Goal: Transaction & Acquisition: Purchase product/service

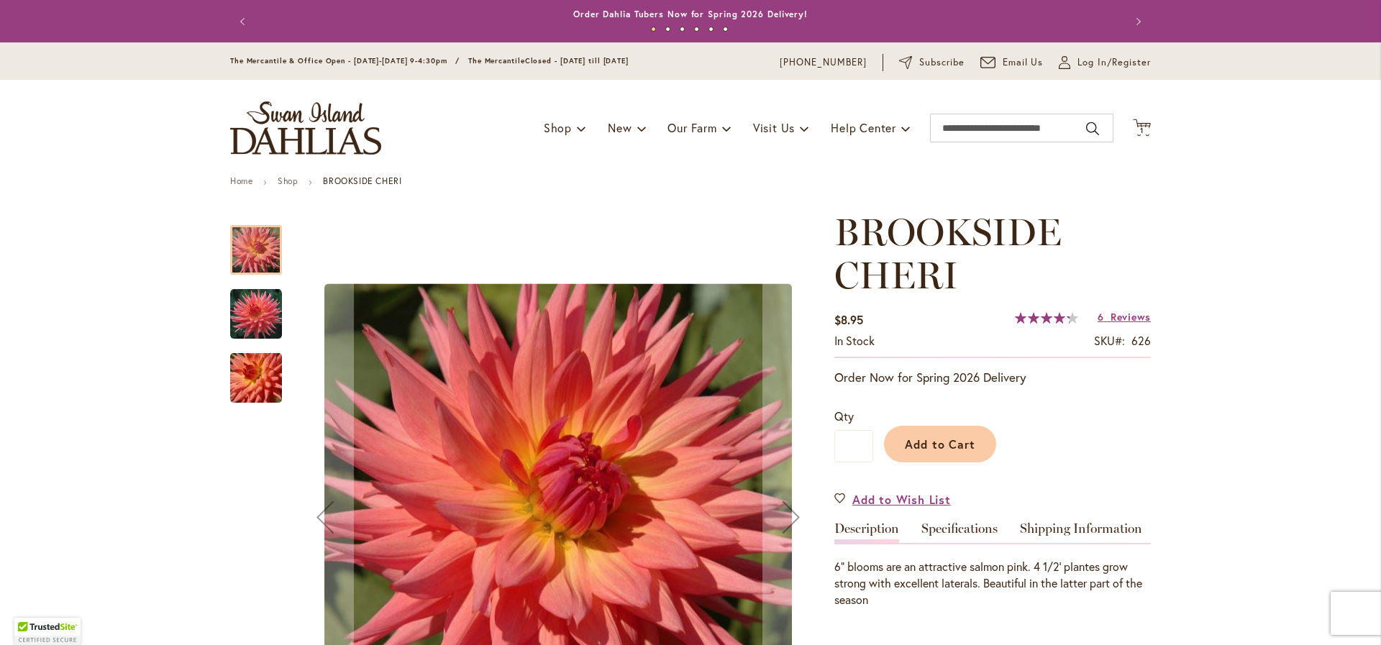
click at [247, 376] on img "BROOKSIDE CHERI" at bounding box center [256, 378] width 104 height 69
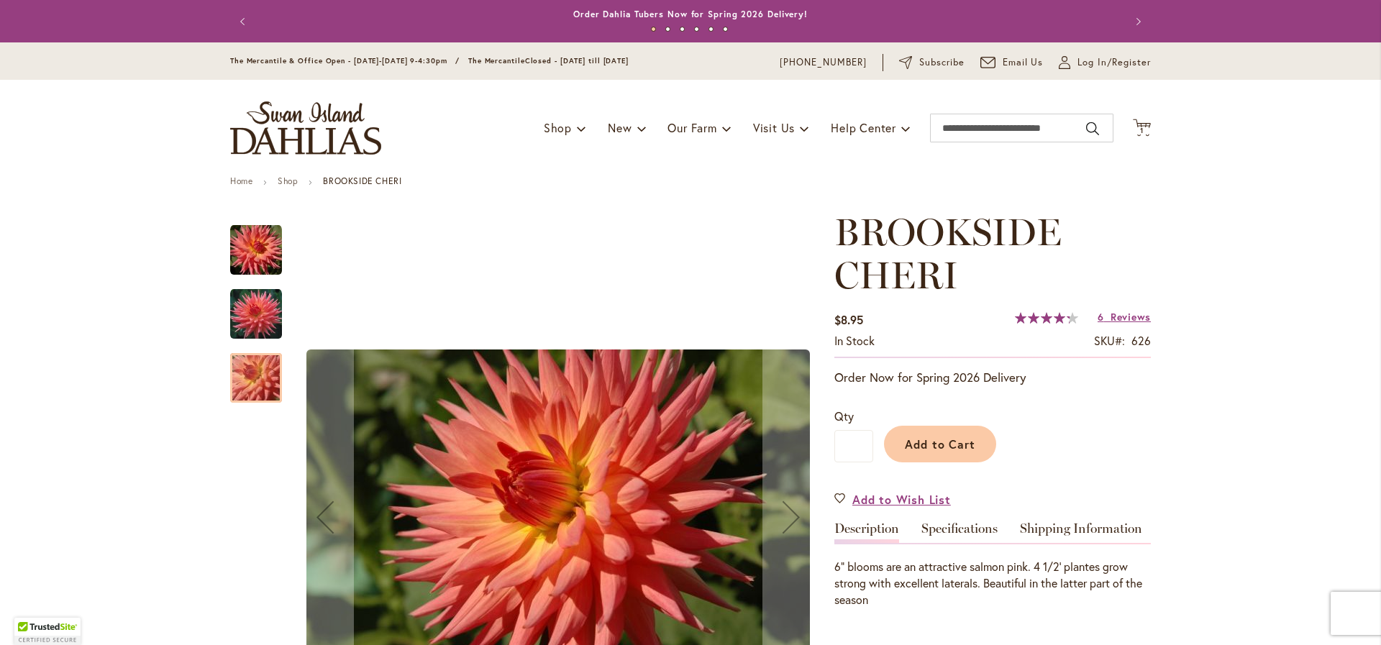
click at [245, 321] on img "BROOKSIDE CHERI" at bounding box center [256, 314] width 52 height 52
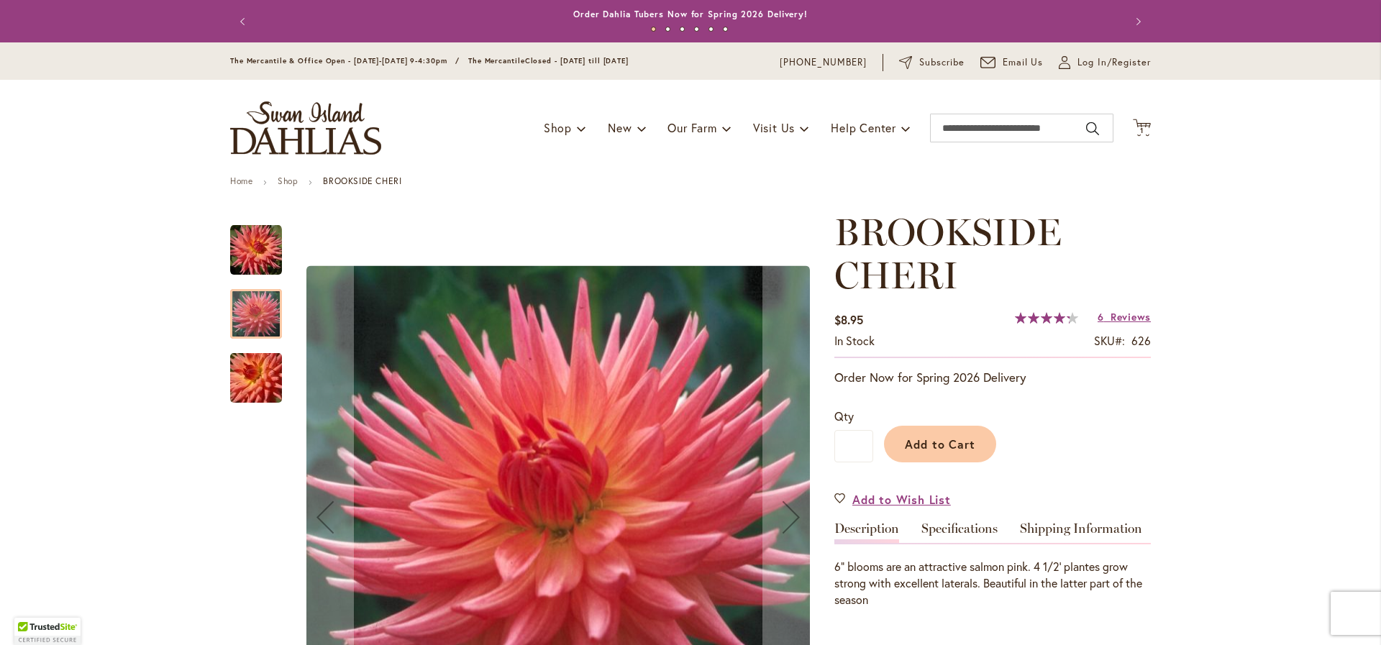
click at [244, 275] on div "BROOKSIDE CHERI" at bounding box center [263, 307] width 66 height 64
click at [246, 255] on img "BROOKSIDE CHERI" at bounding box center [256, 250] width 52 height 52
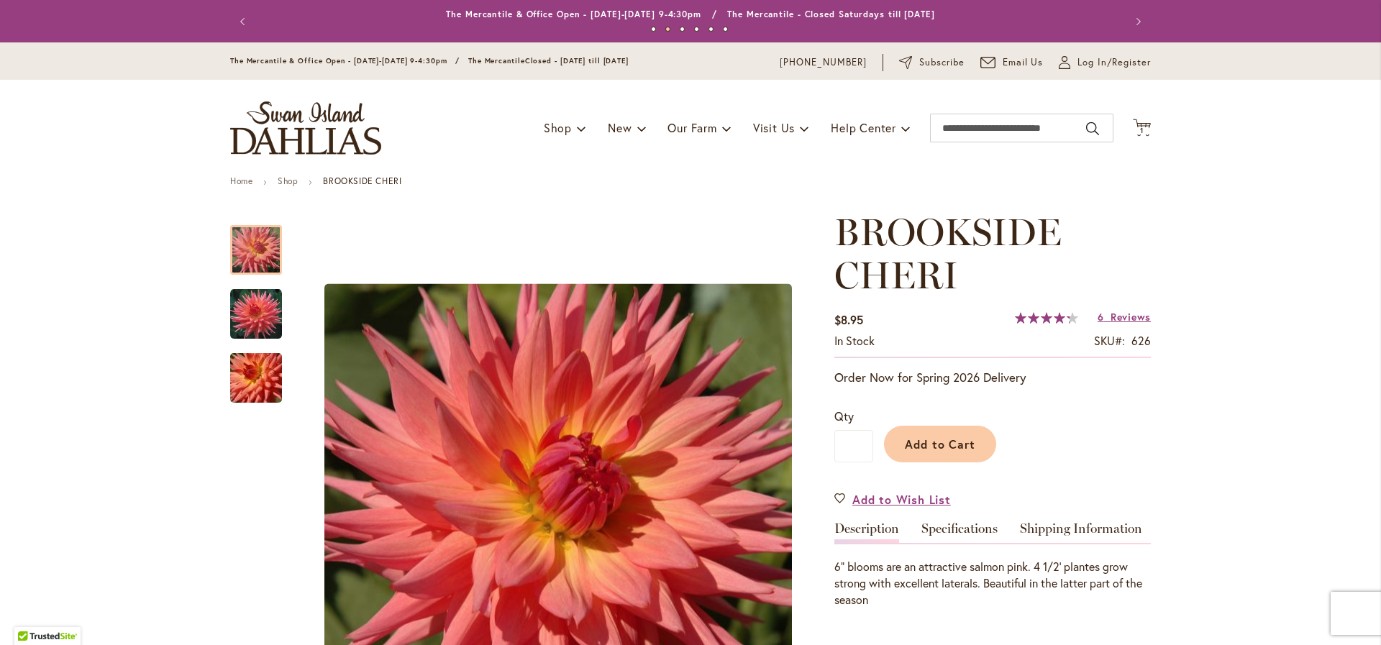
click at [1146, 128] on div "Toggle Nav Shop Dahlia Tubers Collections Fresh Cut Dahlias Gardening Supplies …" at bounding box center [691, 128] width 950 height 96
click at [1139, 126] on icon "Cart .cls-1 { fill: #231f20; }" at bounding box center [1142, 128] width 18 height 18
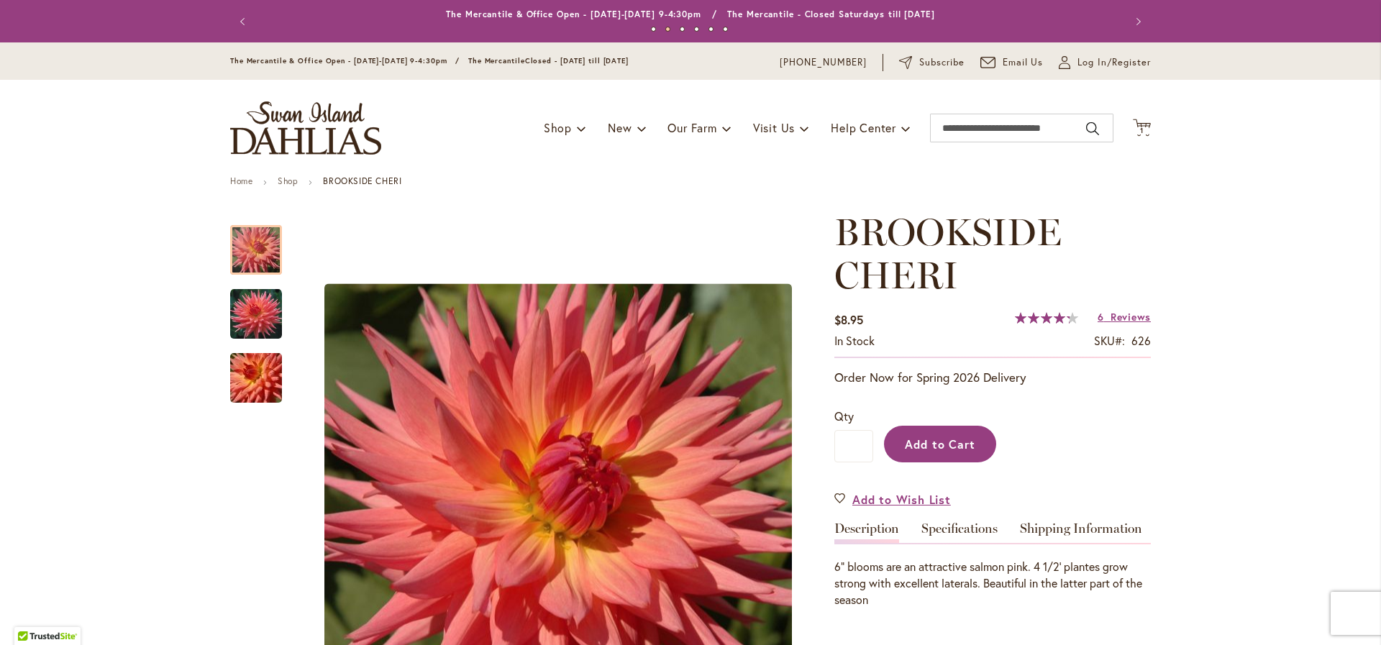
click at [942, 442] on span "Add to Cart" at bounding box center [940, 444] width 71 height 15
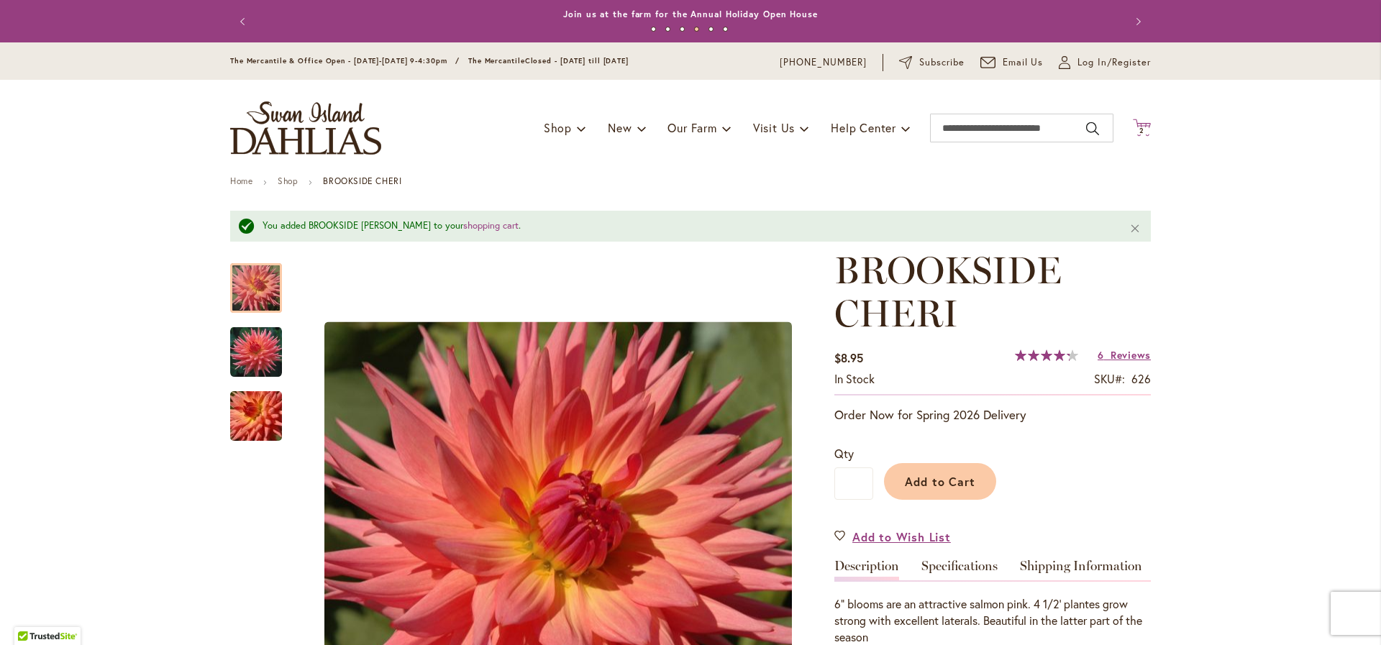
click at [1133, 126] on icon "Cart .cls-1 { fill: #231f20; }" at bounding box center [1142, 128] width 18 height 18
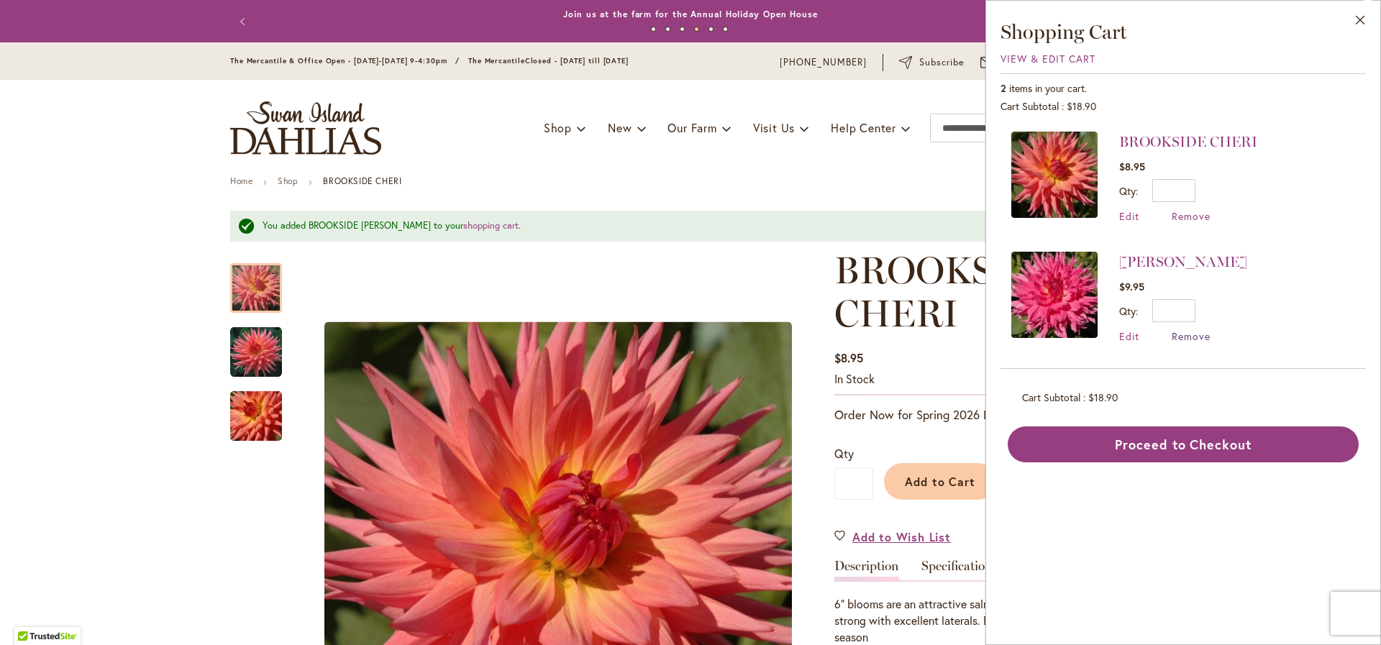
click at [1180, 335] on span "Remove" at bounding box center [1191, 336] width 39 height 14
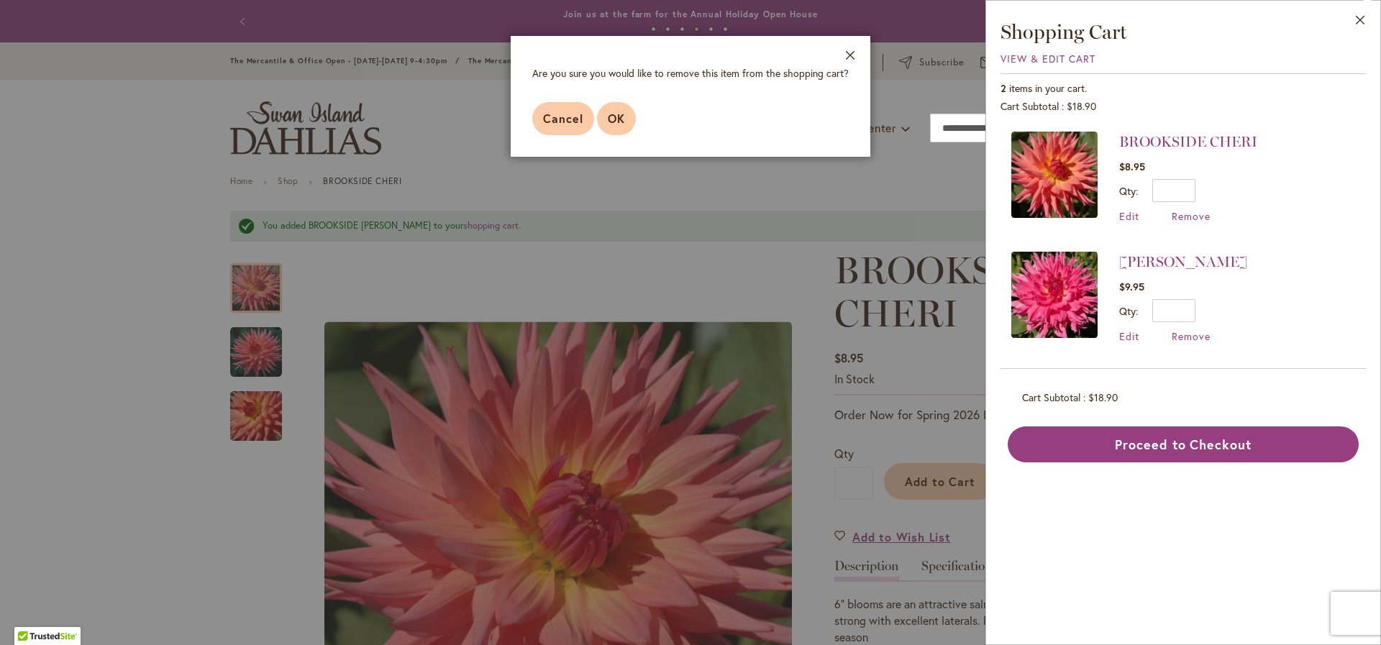
click at [624, 114] on button "OK" at bounding box center [616, 118] width 39 height 33
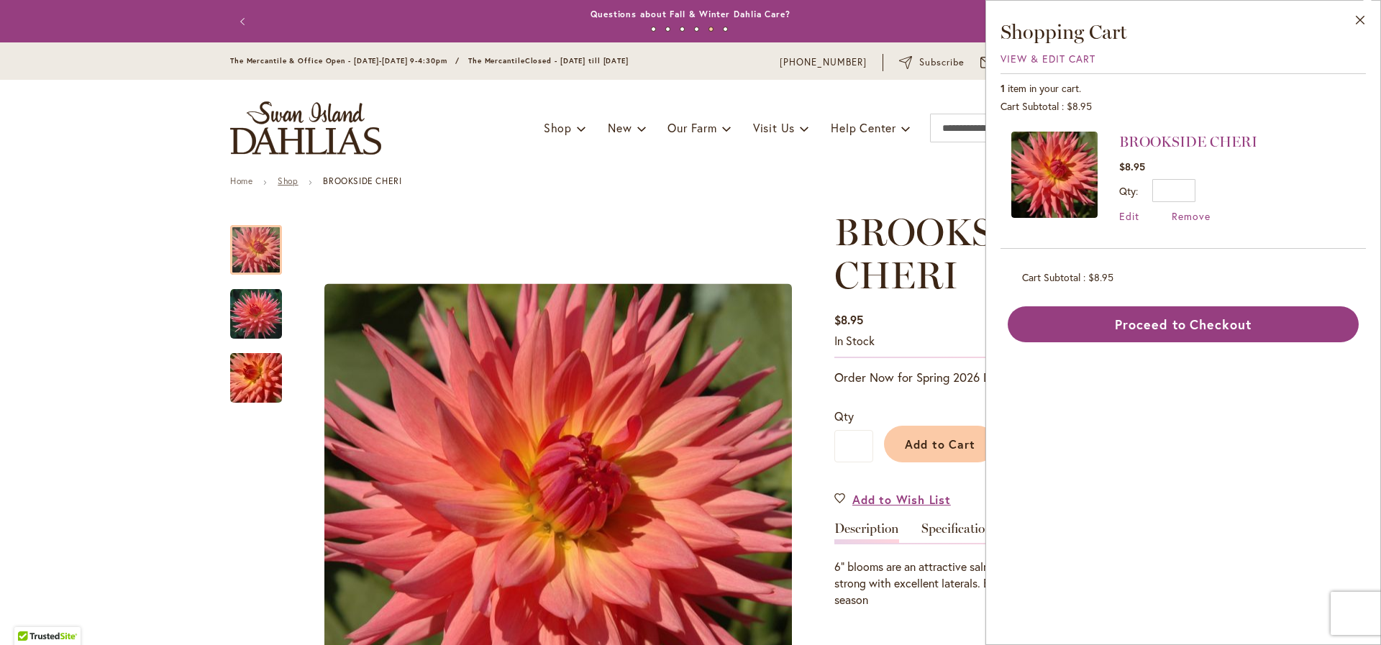
click at [285, 181] on link "Shop" at bounding box center [288, 181] width 20 height 11
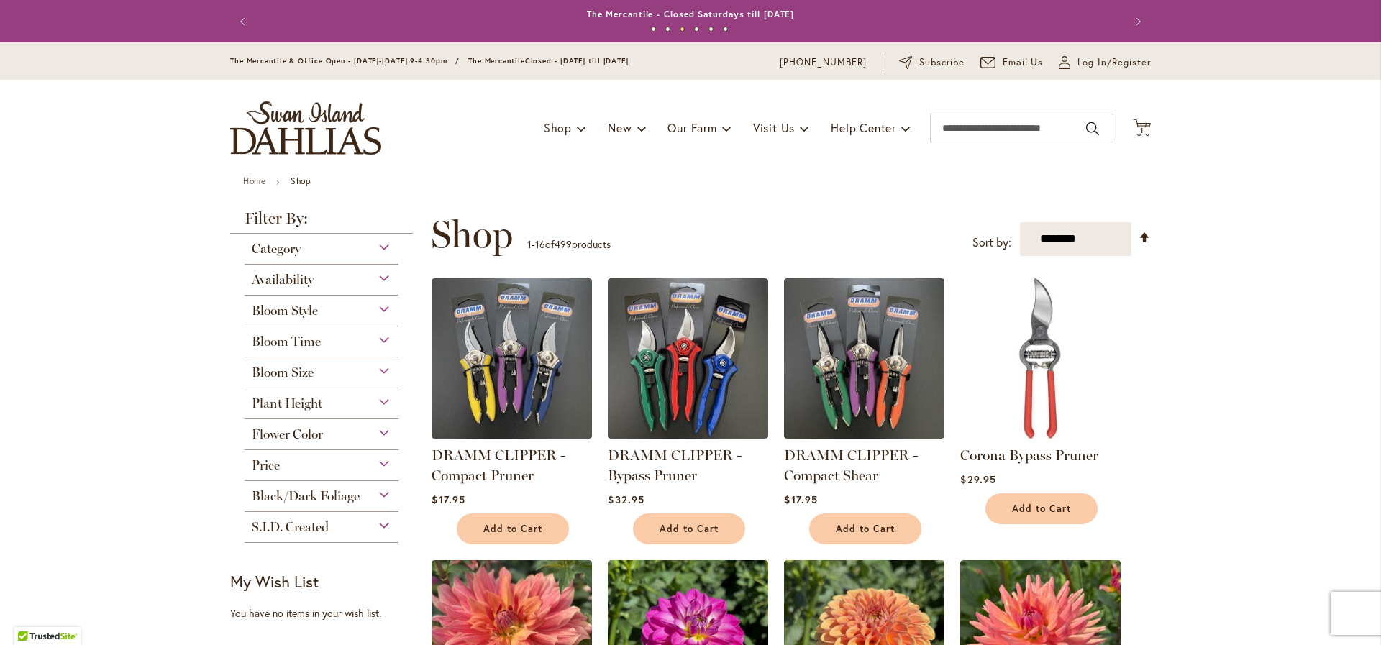
click at [376, 245] on div "Category" at bounding box center [322, 245] width 154 height 23
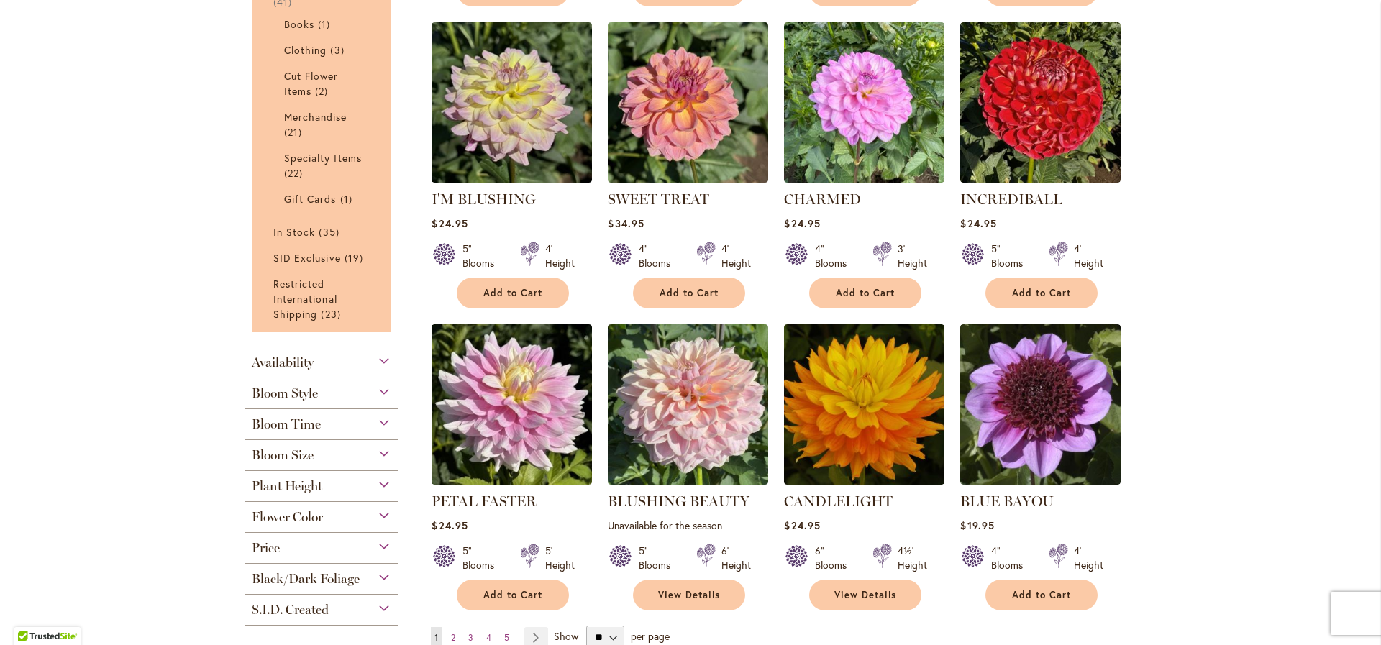
scroll to position [882, 0]
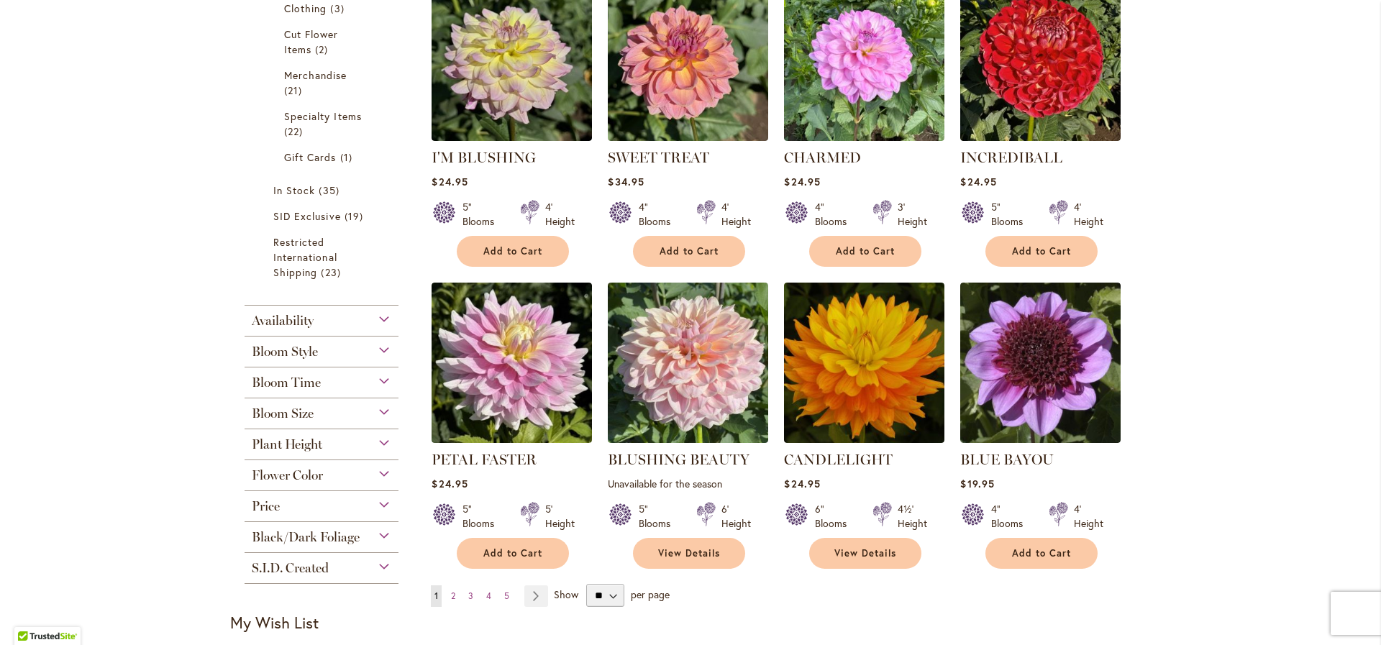
click at [322, 354] on div "Bloom Style" at bounding box center [322, 348] width 154 height 23
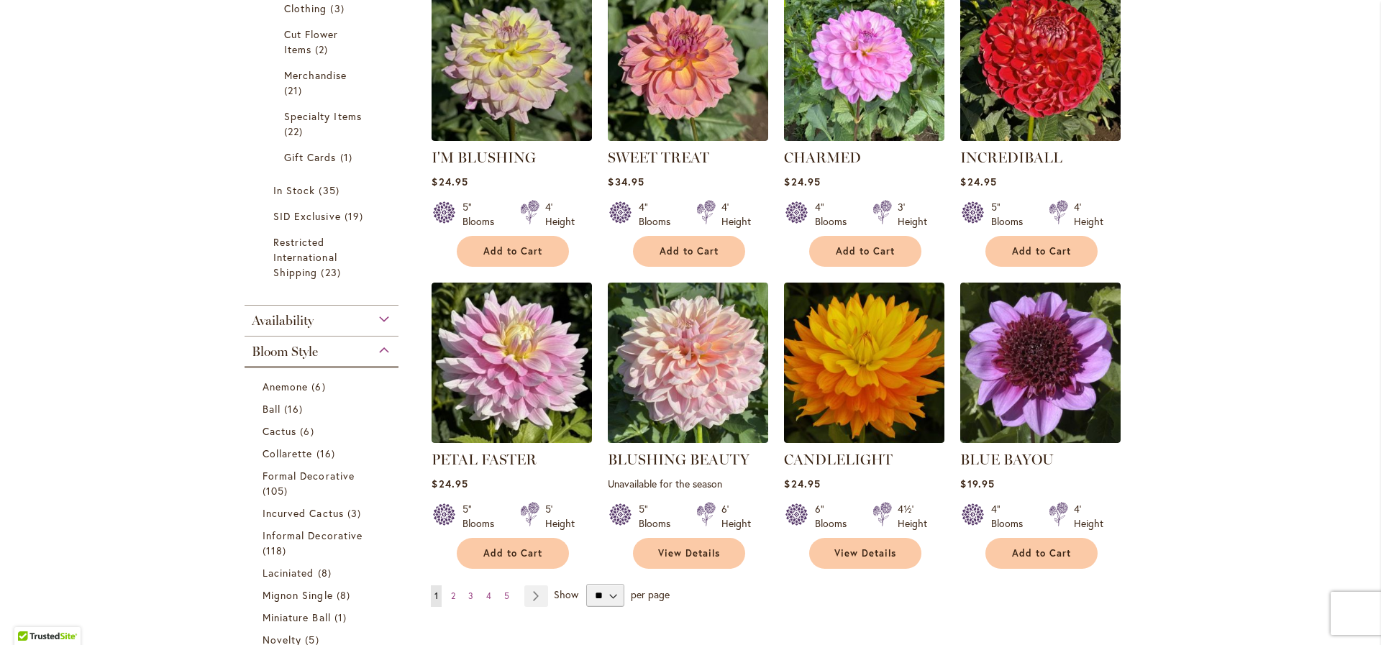
scroll to position [1219, 0]
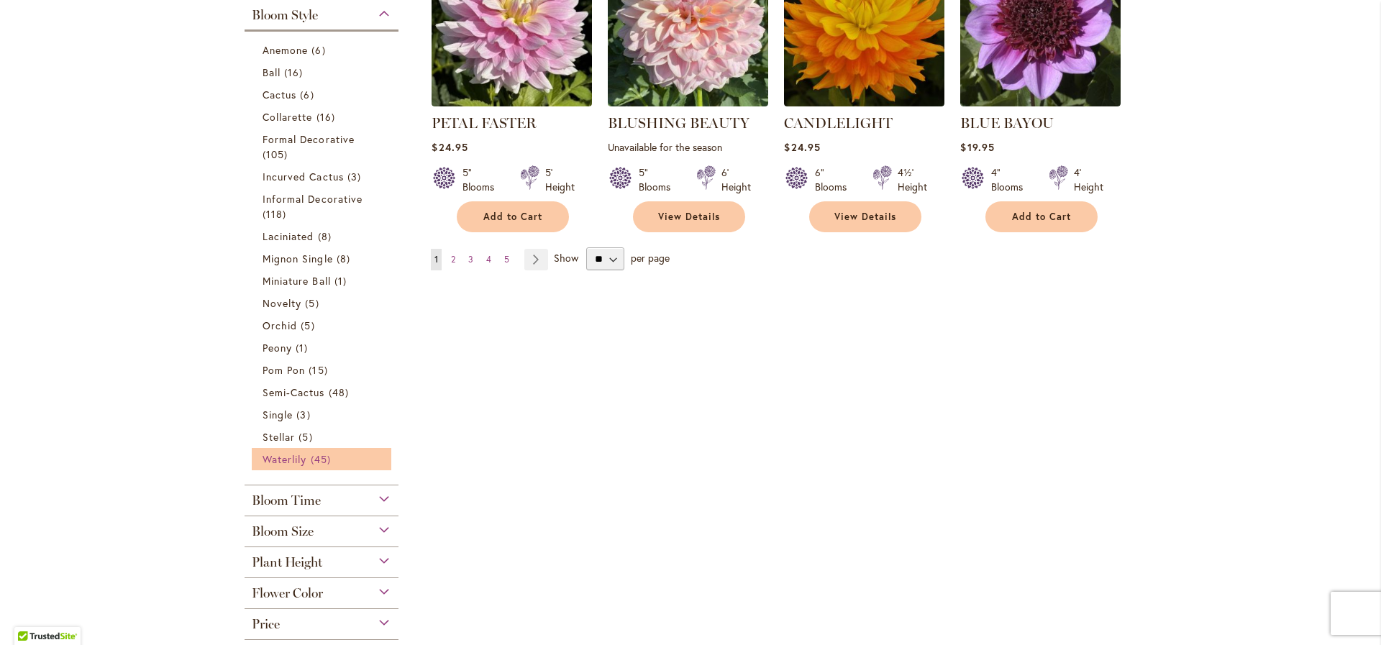
click at [311, 457] on span "45 items" at bounding box center [323, 459] width 24 height 15
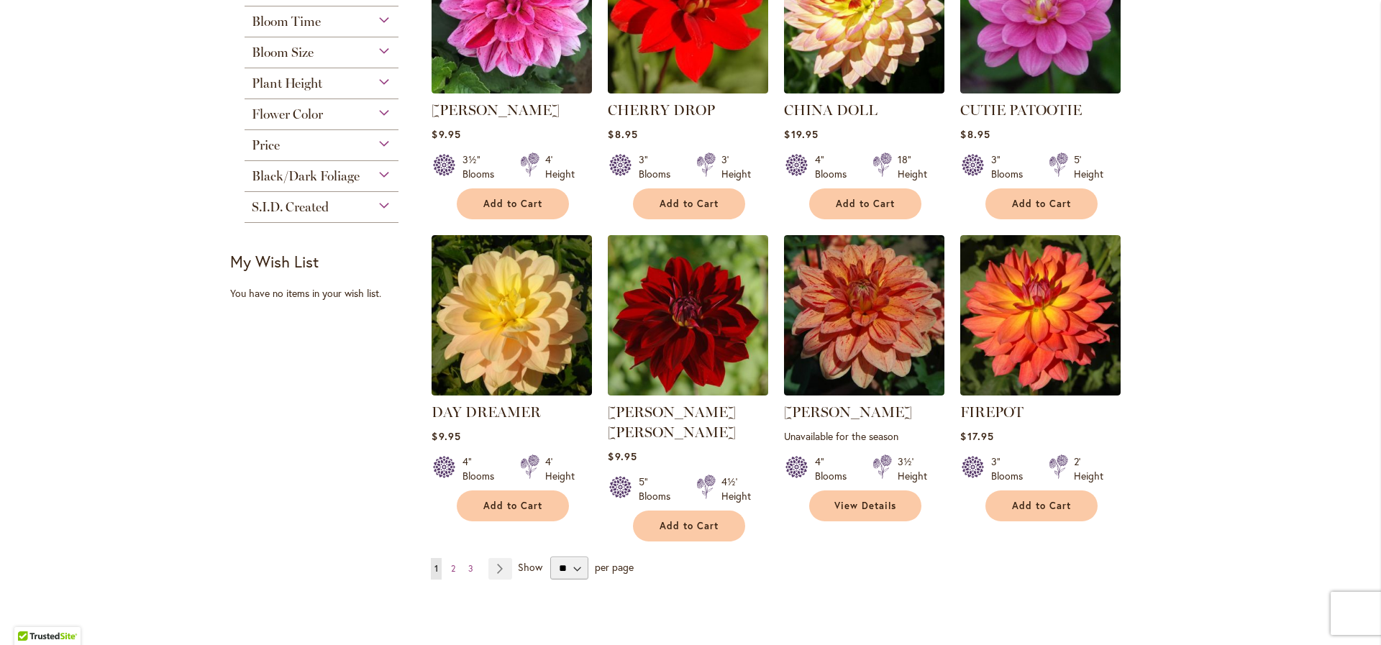
scroll to position [1137, 0]
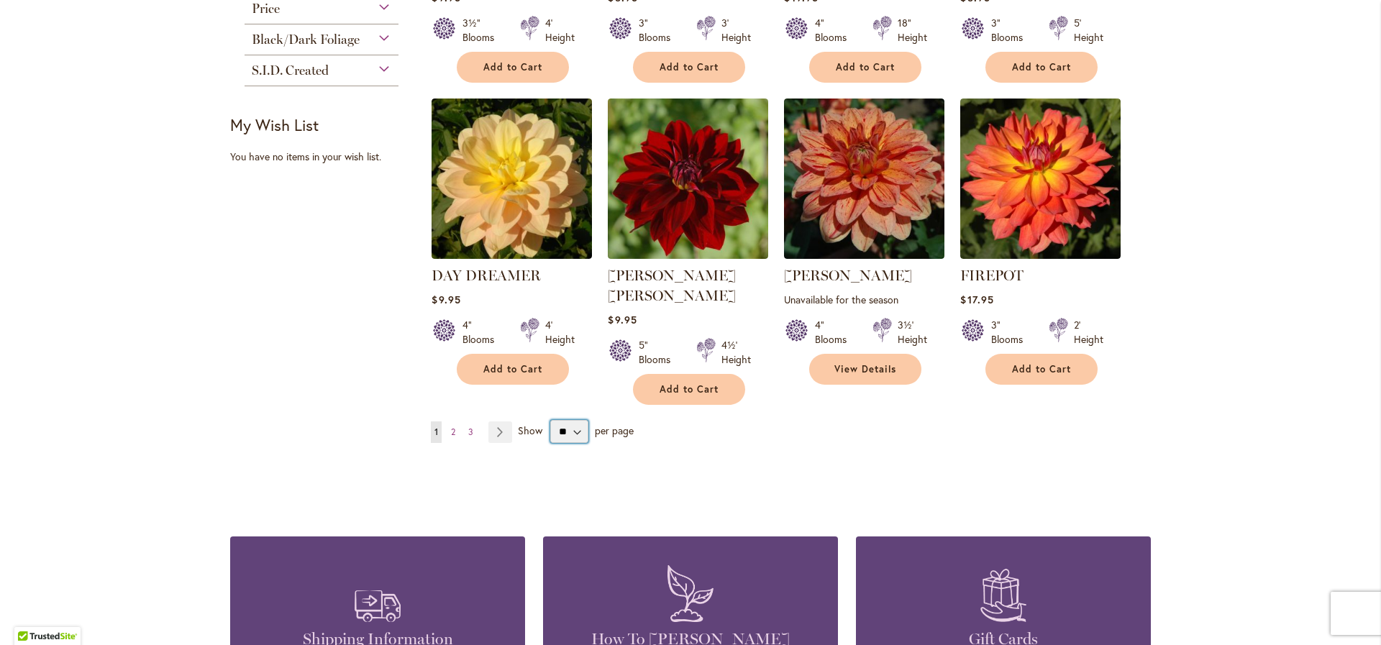
click at [575, 420] on select "** ** ** **" at bounding box center [569, 431] width 38 height 23
select select "**"
click at [550, 420] on select "** ** ** **" at bounding box center [569, 431] width 38 height 23
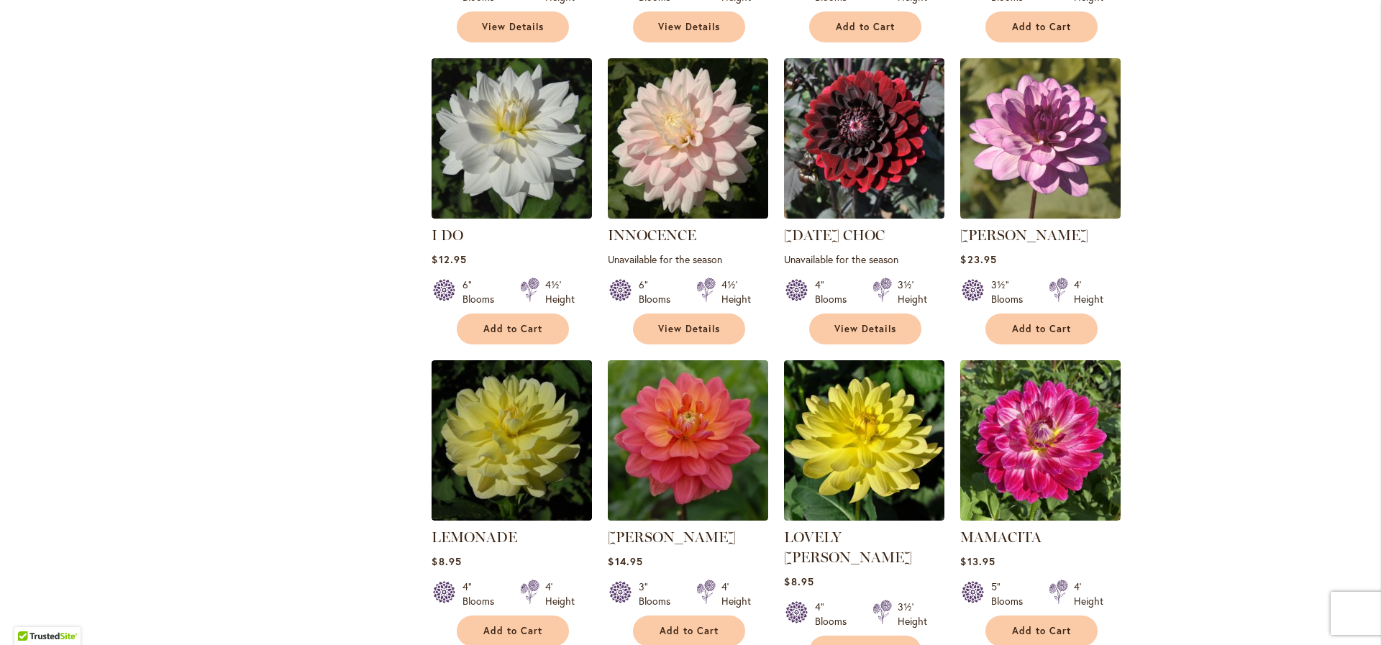
scroll to position [1803, 0]
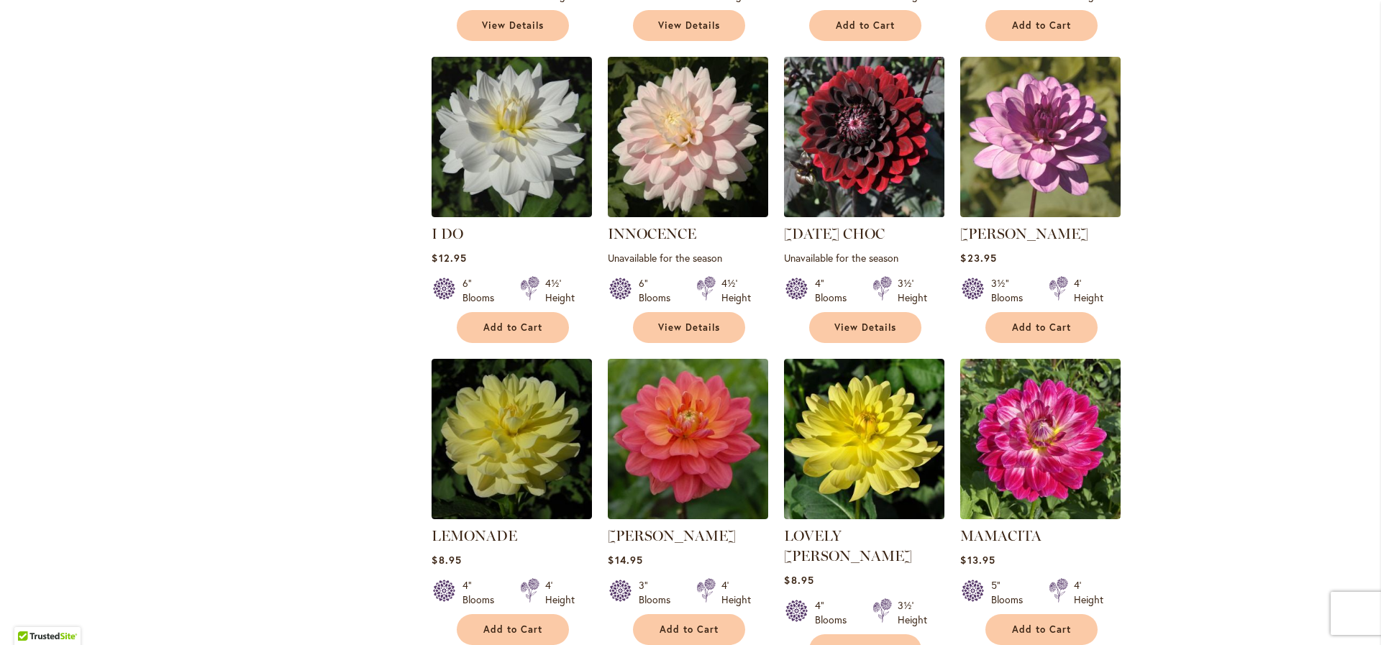
click at [896, 130] on img at bounding box center [864, 137] width 168 height 168
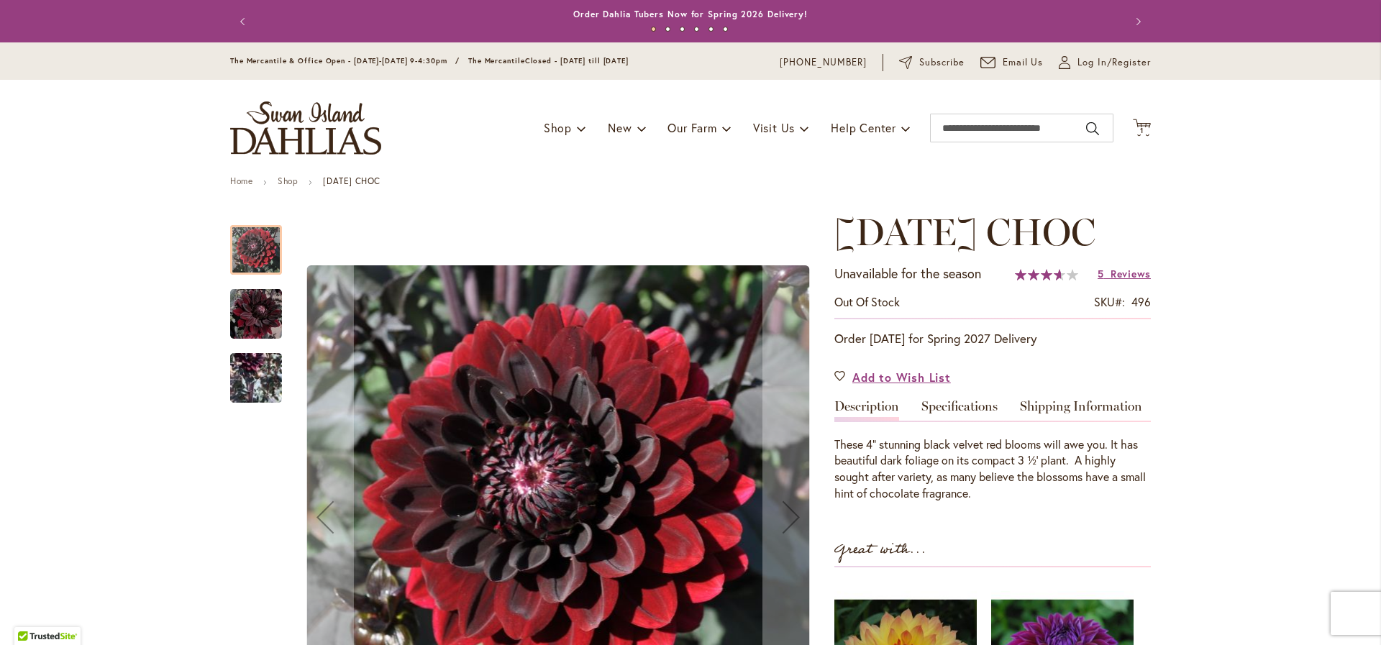
click at [266, 381] on img "KARMA CHOC" at bounding box center [256, 377] width 52 height 105
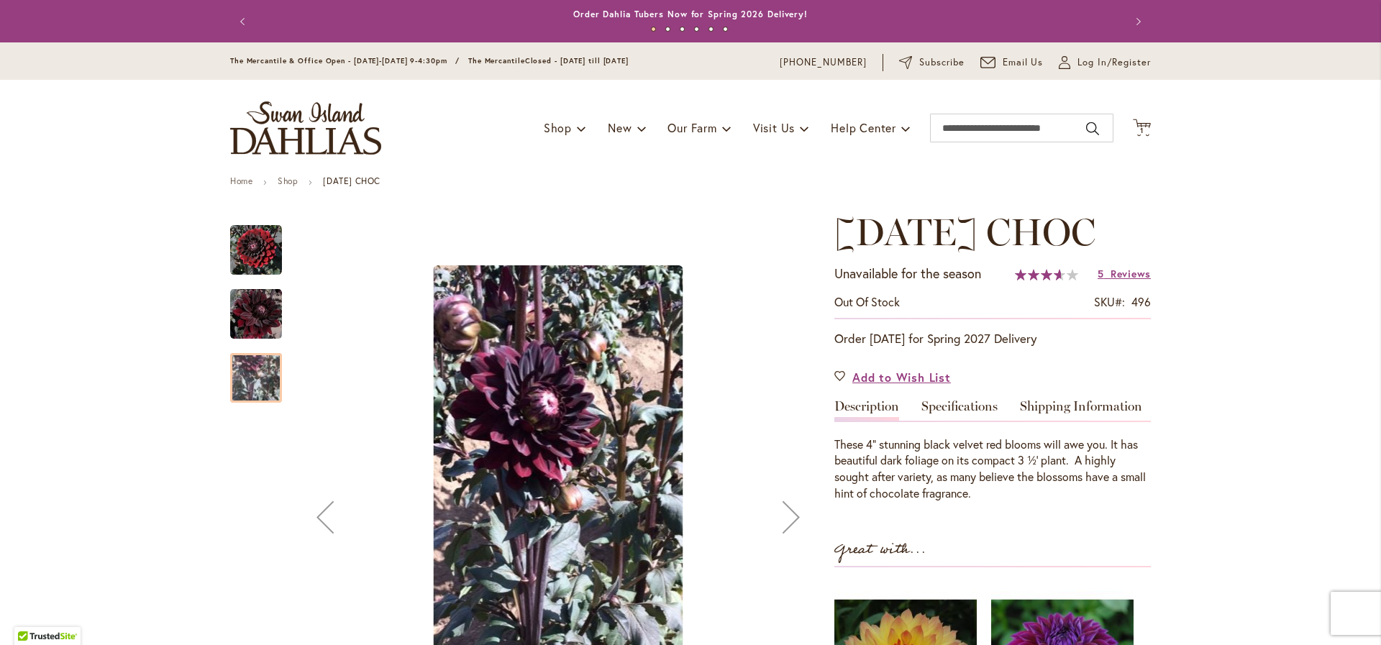
click at [252, 319] on img "KARMA CHOC" at bounding box center [256, 314] width 52 height 53
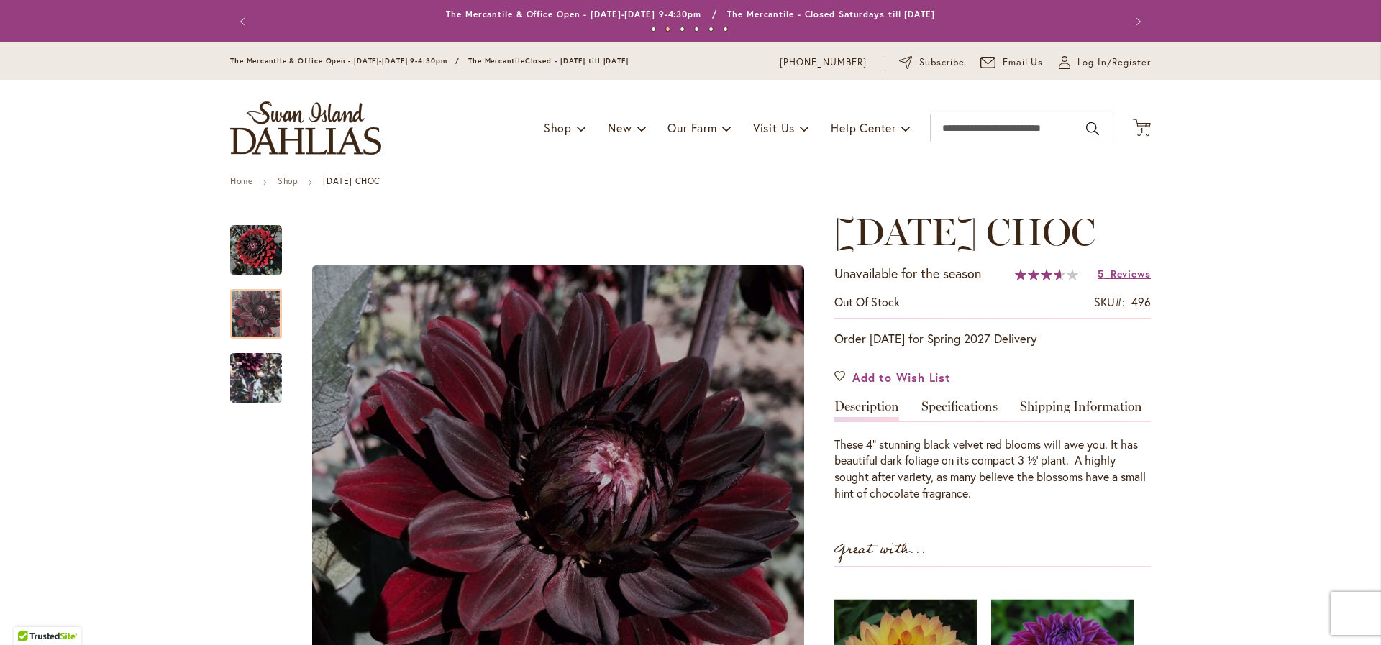
click at [962, 227] on span "[DATE] CHOC" at bounding box center [964, 231] width 261 height 45
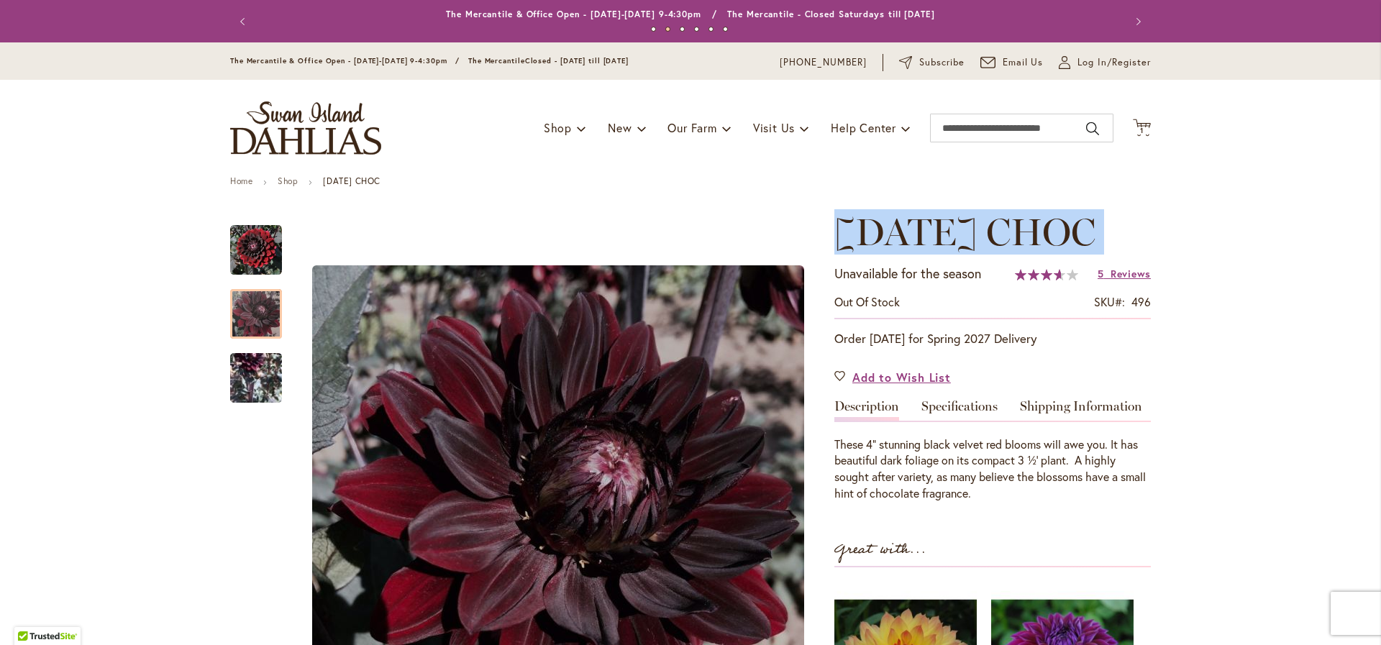
click at [962, 227] on span "[DATE] CHOC" at bounding box center [964, 231] width 261 height 45
